Goal: Check status: Check status

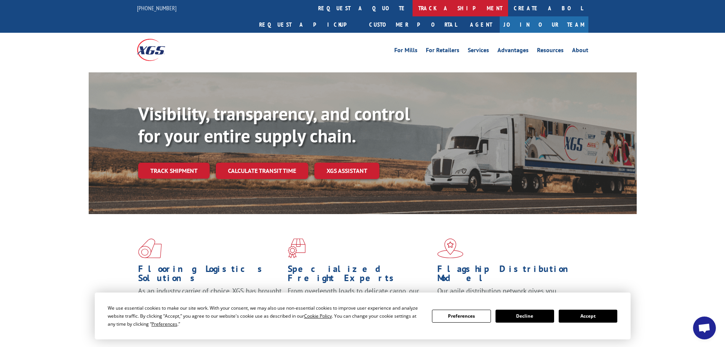
click at [412, 6] on link "track a shipment" at bounding box center [460, 8] width 96 height 16
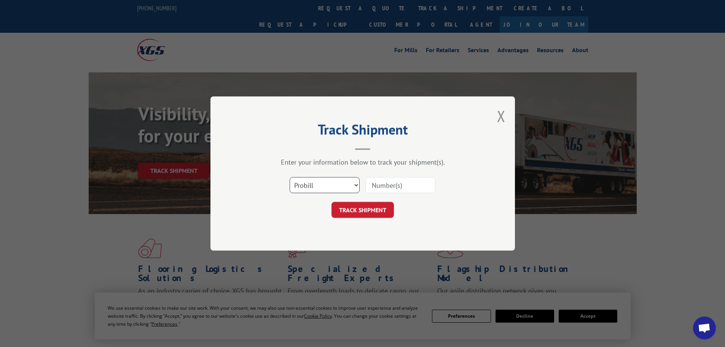
click at [327, 184] on select "Select category... Probill BOL PO" at bounding box center [325, 185] width 70 height 16
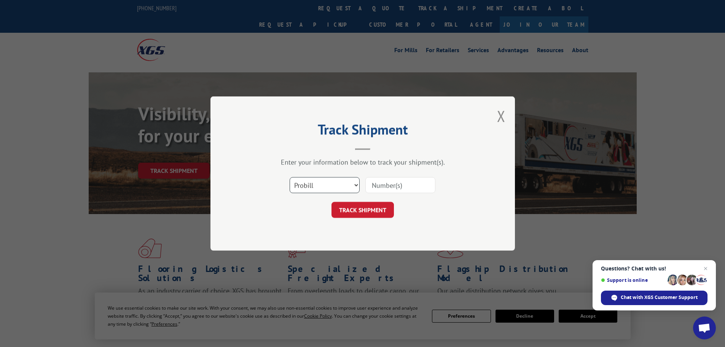
select select "bol"
click at [290, 177] on select "Select category... Probill BOL PO" at bounding box center [325, 185] width 70 height 16
click at [377, 184] on input at bounding box center [400, 185] width 70 height 16
paste input "7083339"
type input "7083339"
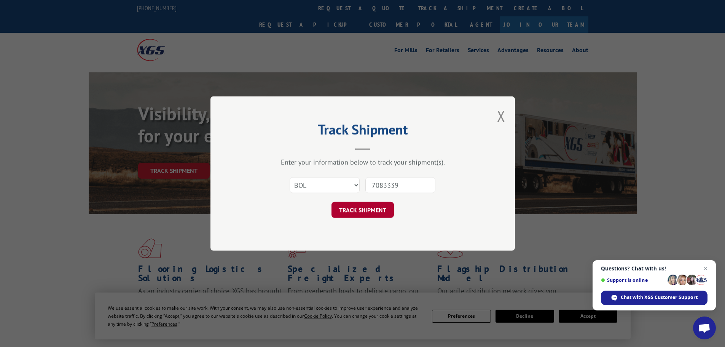
click at [378, 210] on button "TRACK SHIPMENT" at bounding box center [362, 210] width 62 height 16
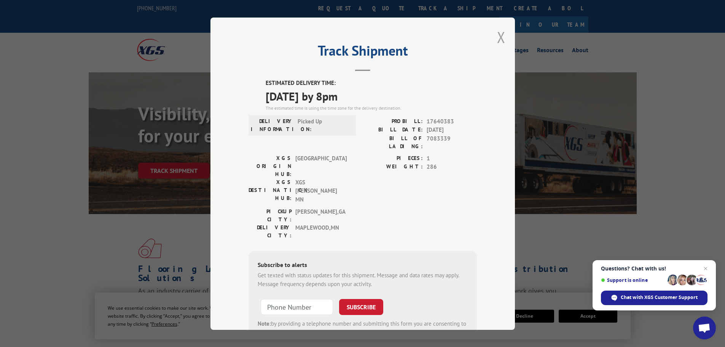
click at [499, 37] on button "Close modal" at bounding box center [501, 37] width 8 height 20
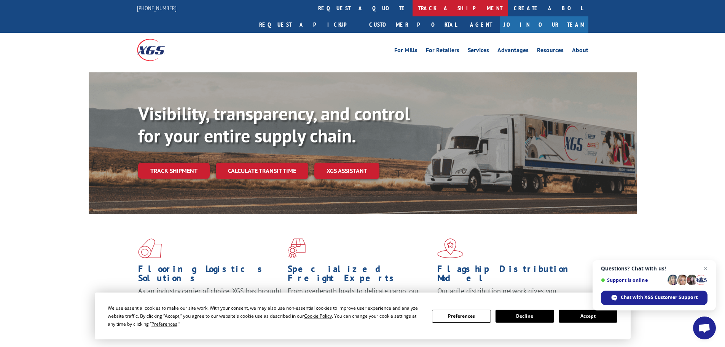
click at [412, 7] on link "track a shipment" at bounding box center [460, 8] width 96 height 16
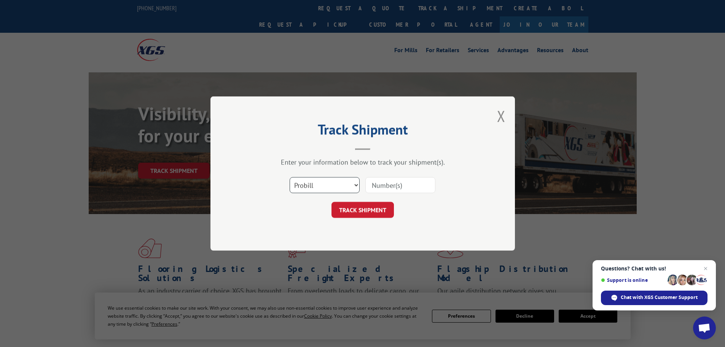
click at [322, 181] on select "Select category... Probill BOL PO" at bounding box center [325, 185] width 70 height 16
select select "bol"
click at [290, 177] on select "Select category... Probill BOL PO" at bounding box center [325, 185] width 70 height 16
click at [372, 184] on input at bounding box center [400, 185] width 70 height 16
paste input "483141"
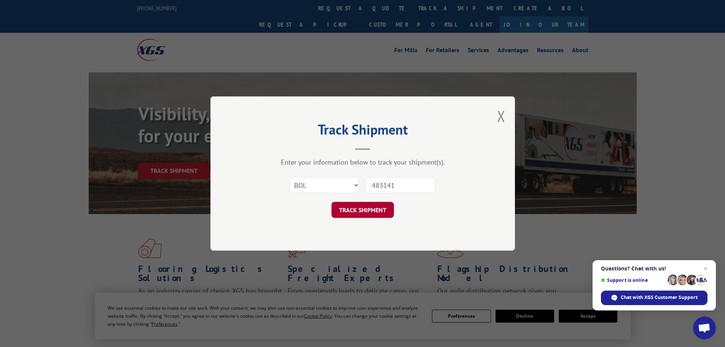
type input "483141"
click at [380, 211] on button "TRACK SHIPMENT" at bounding box center [362, 210] width 62 height 16
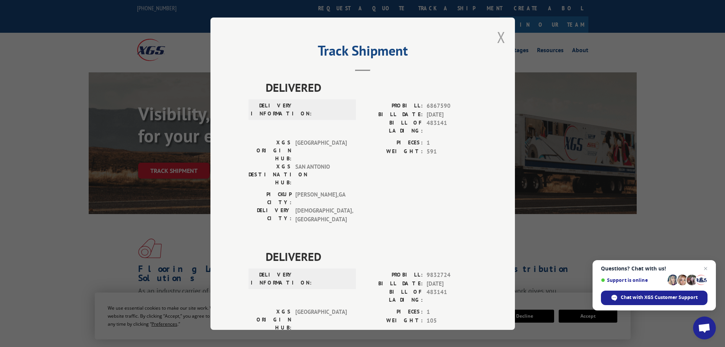
click at [498, 36] on button "Close modal" at bounding box center [501, 37] width 8 height 20
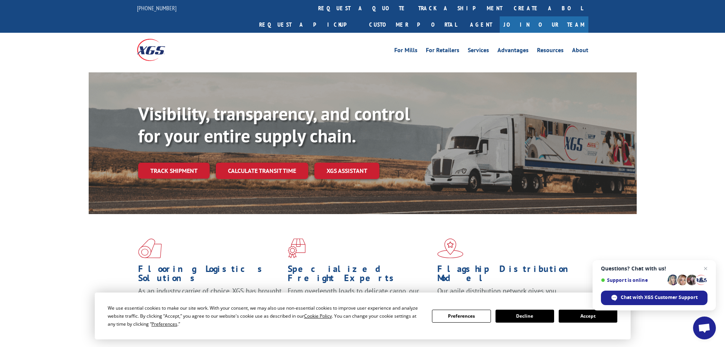
click at [412, 5] on link "track a shipment" at bounding box center [460, 8] width 96 height 16
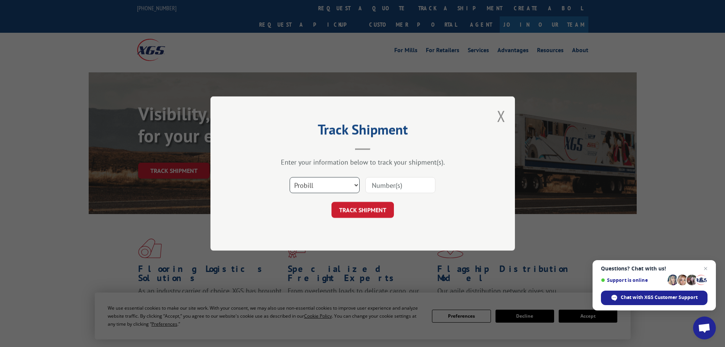
click at [321, 183] on select "Select category... Probill BOL PO" at bounding box center [325, 185] width 70 height 16
select select "bol"
click at [290, 177] on select "Select category... Probill BOL PO" at bounding box center [325, 185] width 70 height 16
click at [377, 186] on input at bounding box center [400, 185] width 70 height 16
paste input "5636400"
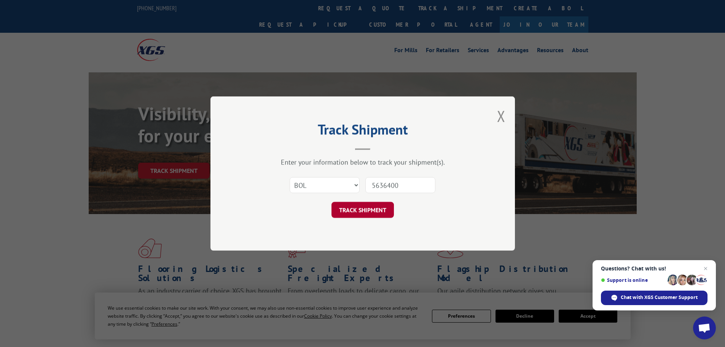
type input "5636400"
click at [380, 211] on button "TRACK SHIPMENT" at bounding box center [362, 210] width 62 height 16
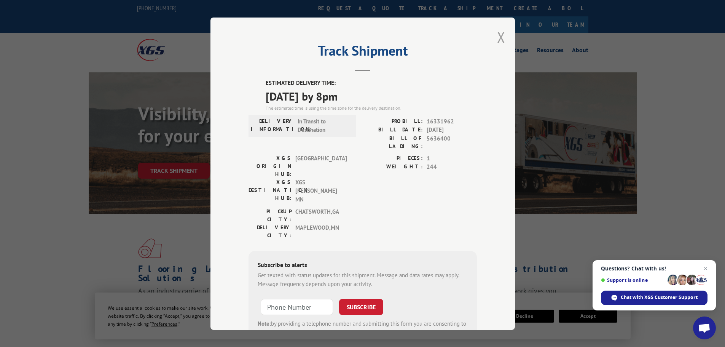
click at [498, 33] on button "Close modal" at bounding box center [501, 37] width 8 height 20
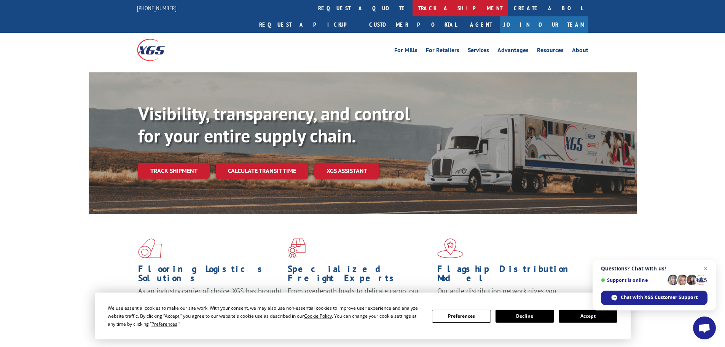
click at [412, 8] on link "track a shipment" at bounding box center [460, 8] width 96 height 16
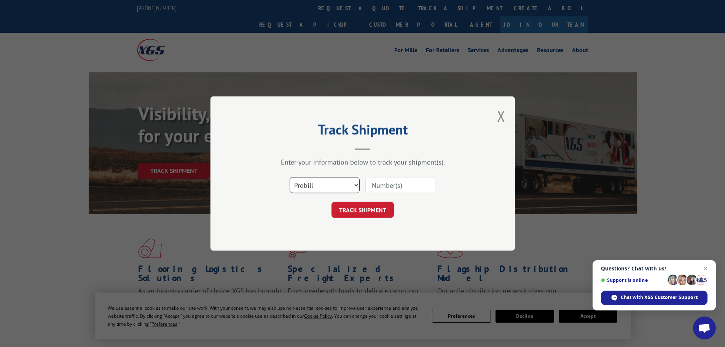
click at [321, 182] on select "Select category... Probill BOL PO" at bounding box center [325, 185] width 70 height 16
select select "bol"
click at [290, 177] on select "Select category... Probill BOL PO" at bounding box center [325, 185] width 70 height 16
click at [374, 183] on input at bounding box center [400, 185] width 70 height 16
paste input "7083967"
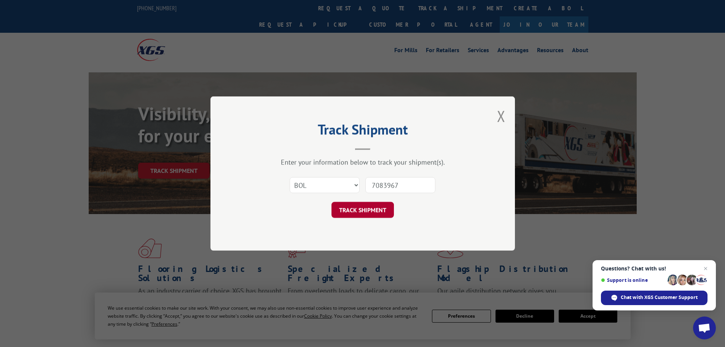
type input "7083967"
click at [355, 209] on button "TRACK SHIPMENT" at bounding box center [362, 210] width 62 height 16
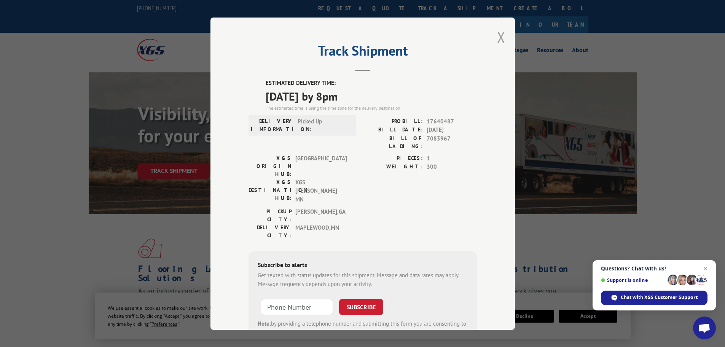
click at [497, 37] on button "Close modal" at bounding box center [501, 37] width 8 height 20
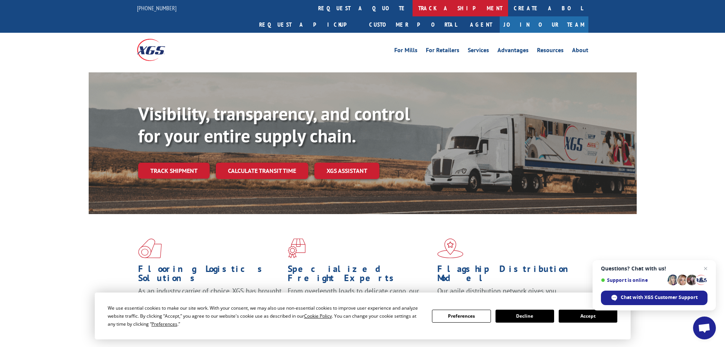
click at [412, 8] on link "track a shipment" at bounding box center [460, 8] width 96 height 16
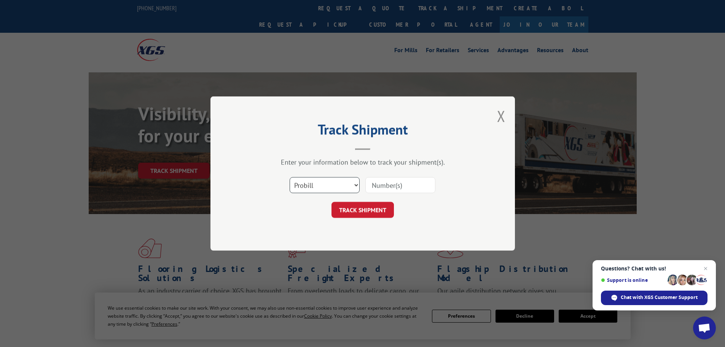
click at [311, 185] on select "Select category... Probill BOL PO" at bounding box center [325, 185] width 70 height 16
select select "bol"
click at [290, 177] on select "Select category... Probill BOL PO" at bounding box center [325, 185] width 70 height 16
click at [382, 186] on input at bounding box center [400, 185] width 70 height 16
paste input "7080072"
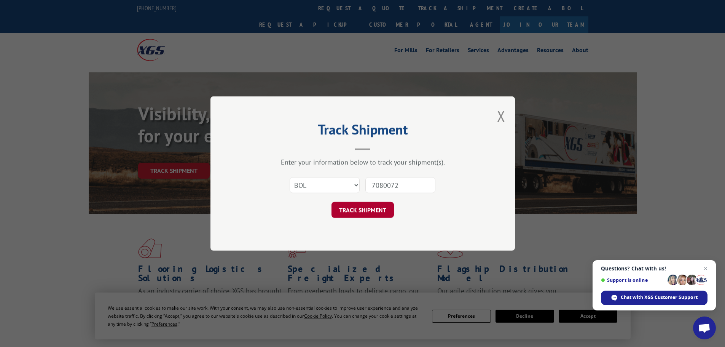
type input "7080072"
click at [363, 207] on button "TRACK SHIPMENT" at bounding box center [362, 210] width 62 height 16
